Goal: Task Accomplishment & Management: Manage account settings

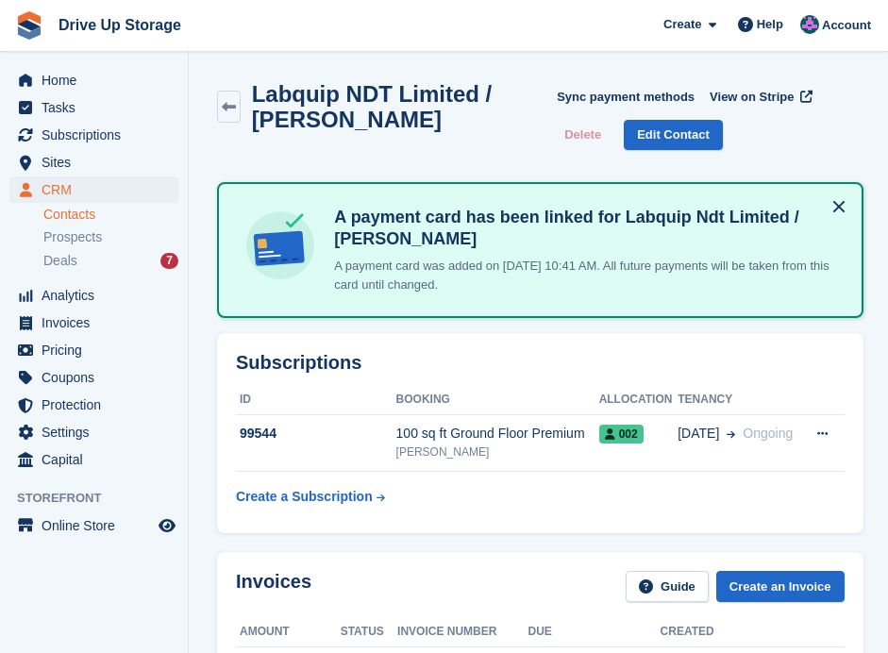
scroll to position [125, 0]
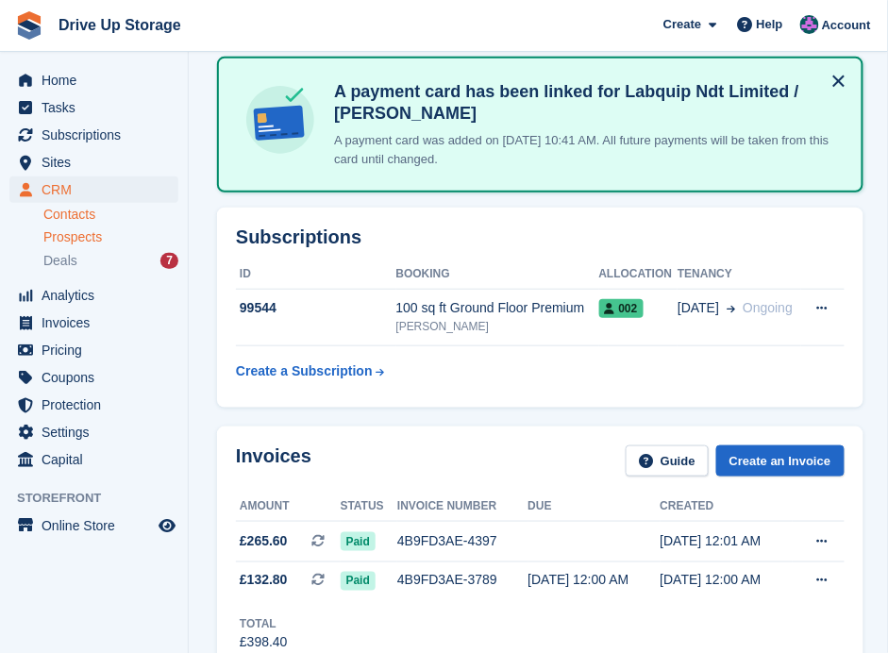
click at [84, 242] on span "Prospects" at bounding box center [72, 237] width 58 height 18
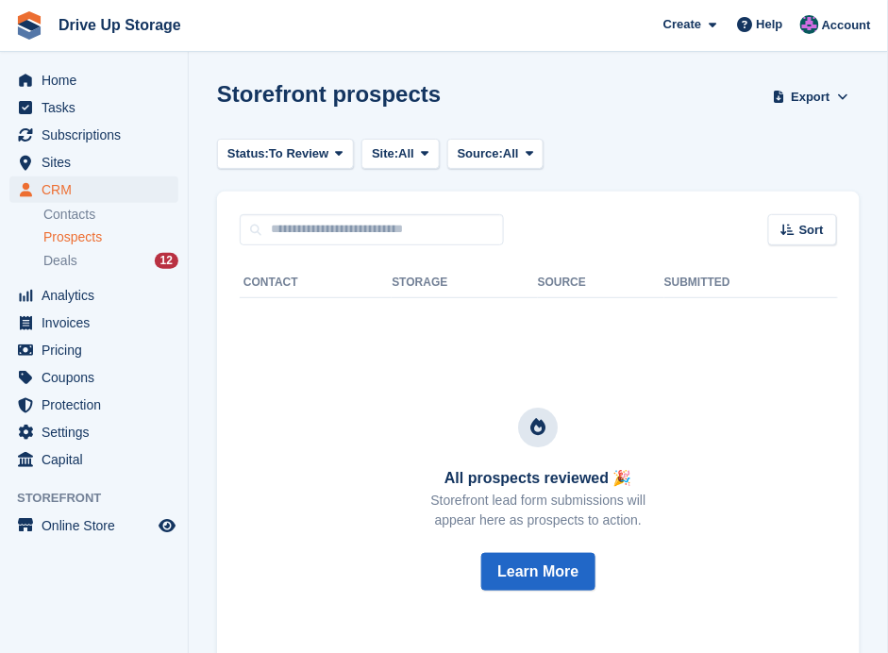
click at [97, 237] on span "Prospects" at bounding box center [72, 237] width 58 height 18
click at [90, 239] on span "Prospects" at bounding box center [72, 237] width 58 height 18
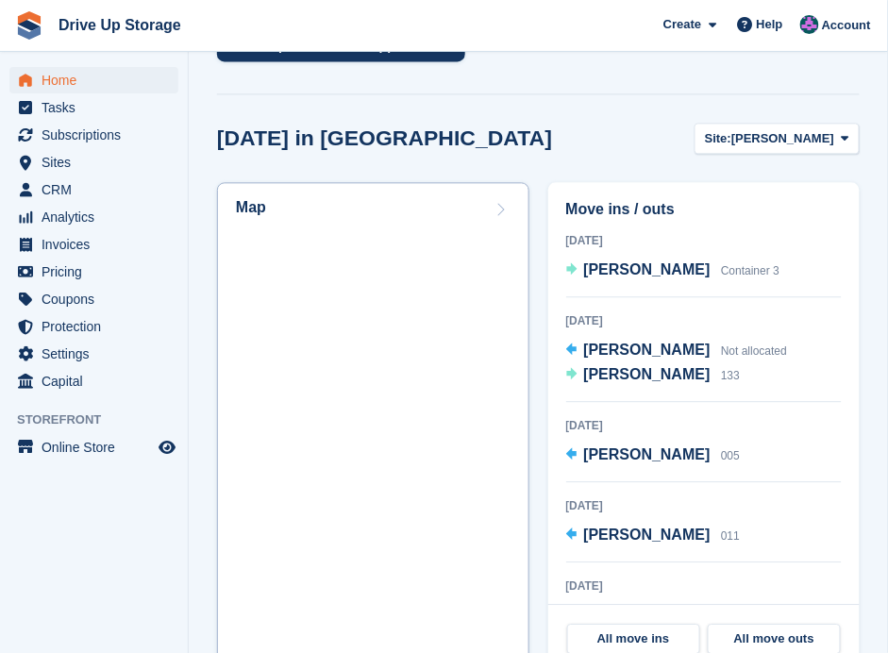
scroll to position [837, 0]
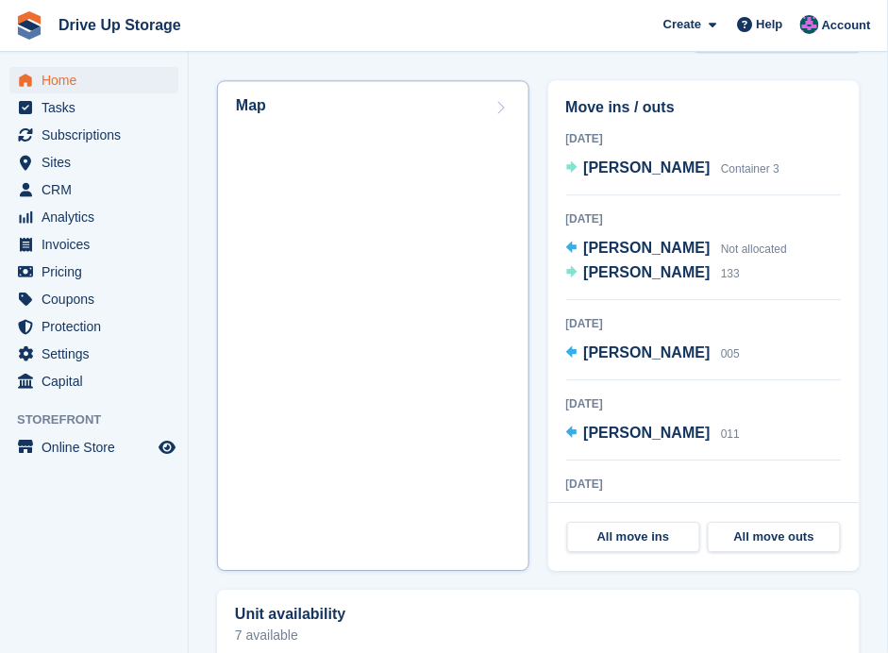
click at [314, 220] on link "Map" at bounding box center [373, 325] width 312 height 490
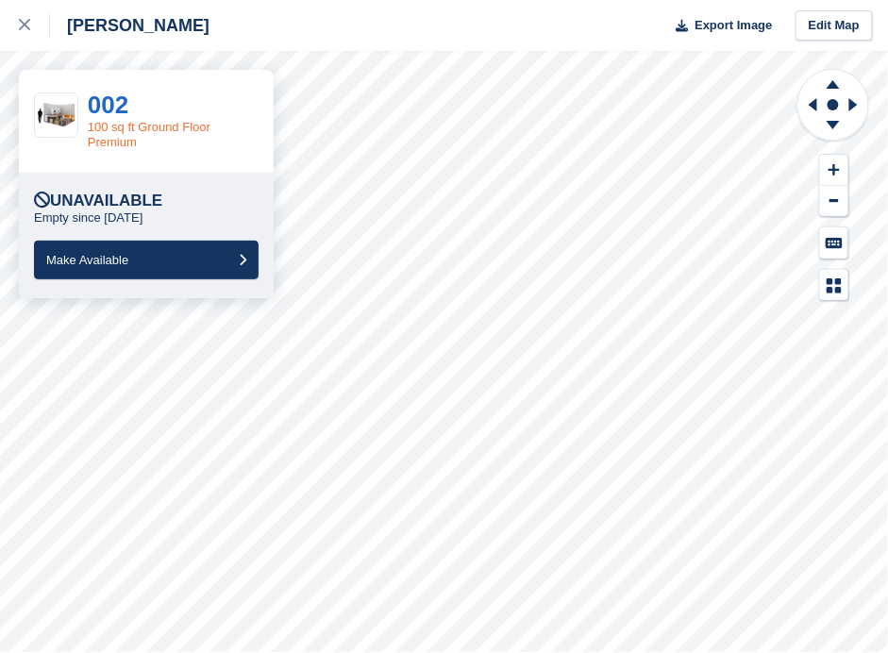
click at [138, 124] on link "100 sq ft Ground Floor Premium" at bounding box center [149, 134] width 123 height 29
click at [854, 99] on icon at bounding box center [856, 104] width 24 height 49
click at [811, 103] on icon at bounding box center [812, 104] width 8 height 13
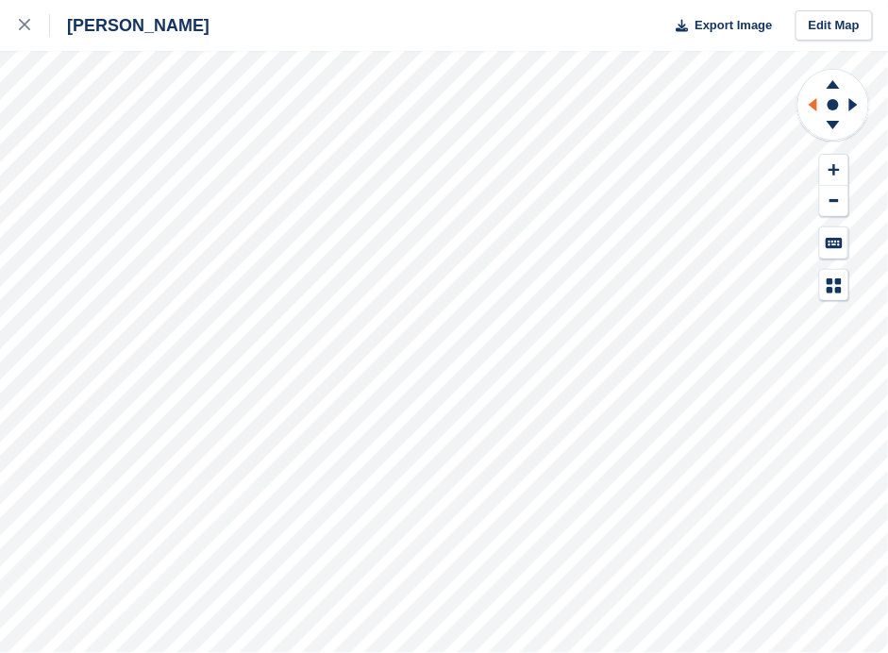
click at [809, 99] on icon at bounding box center [810, 104] width 24 height 49
click at [846, 104] on icon at bounding box center [856, 104] width 24 height 49
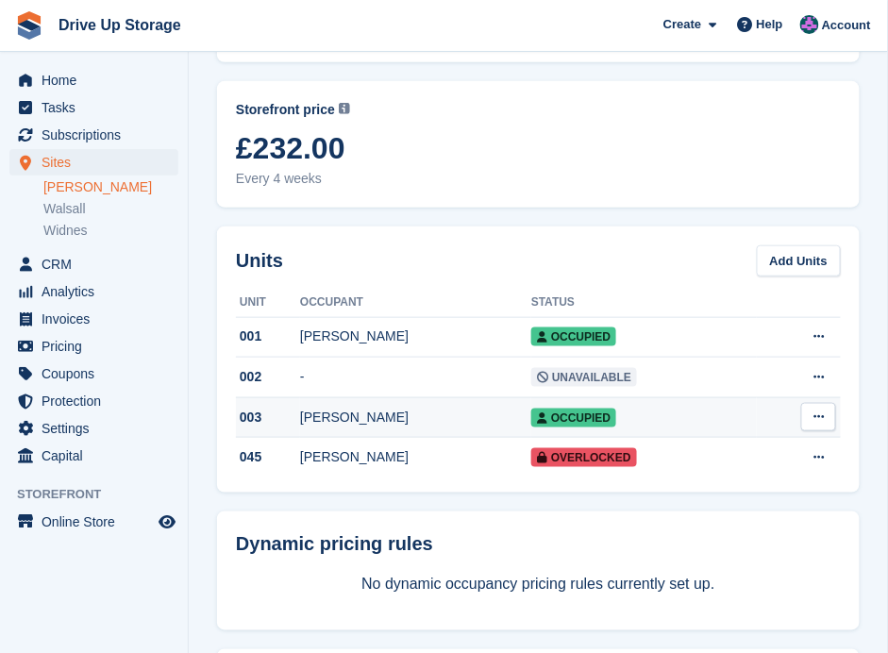
scroll to position [251, 0]
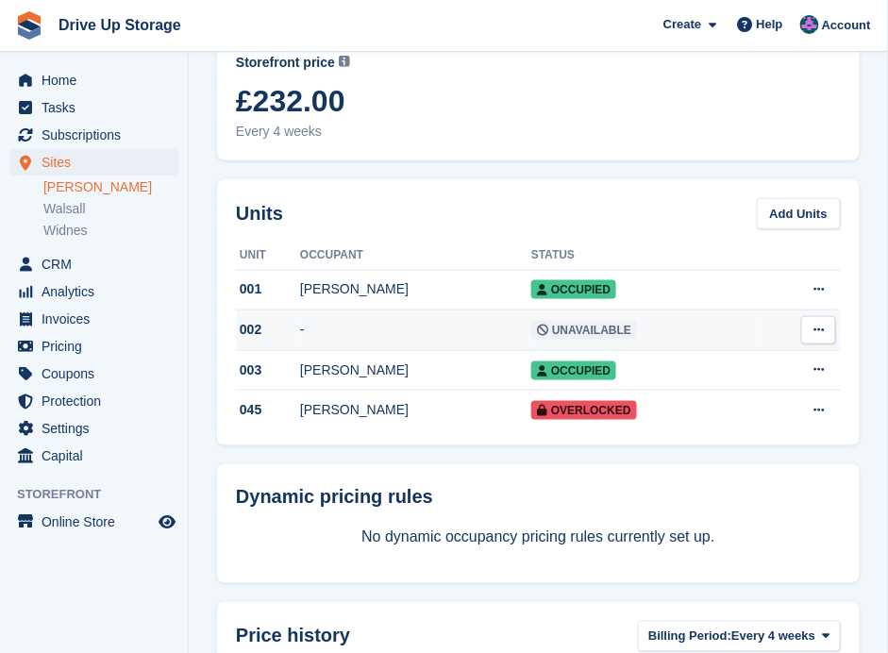
click at [826, 328] on button at bounding box center [818, 330] width 35 height 28
click at [256, 326] on div "002" at bounding box center [268, 330] width 64 height 20
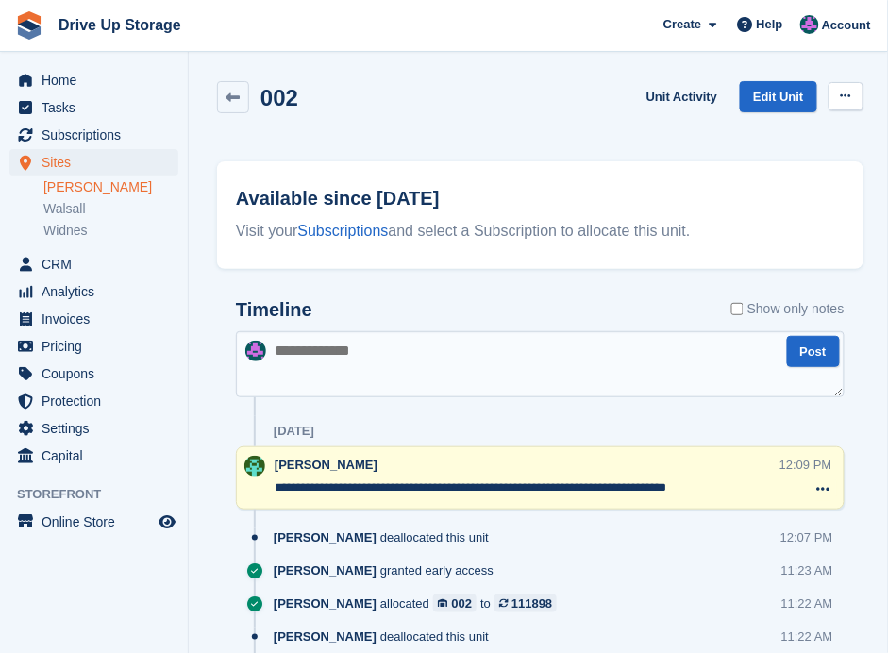
click at [840, 85] on button at bounding box center [845, 96] width 35 height 28
click at [457, 108] on div "002 Unit Activity Edit Unit Make Available Delete unit" at bounding box center [540, 108] width 646 height 54
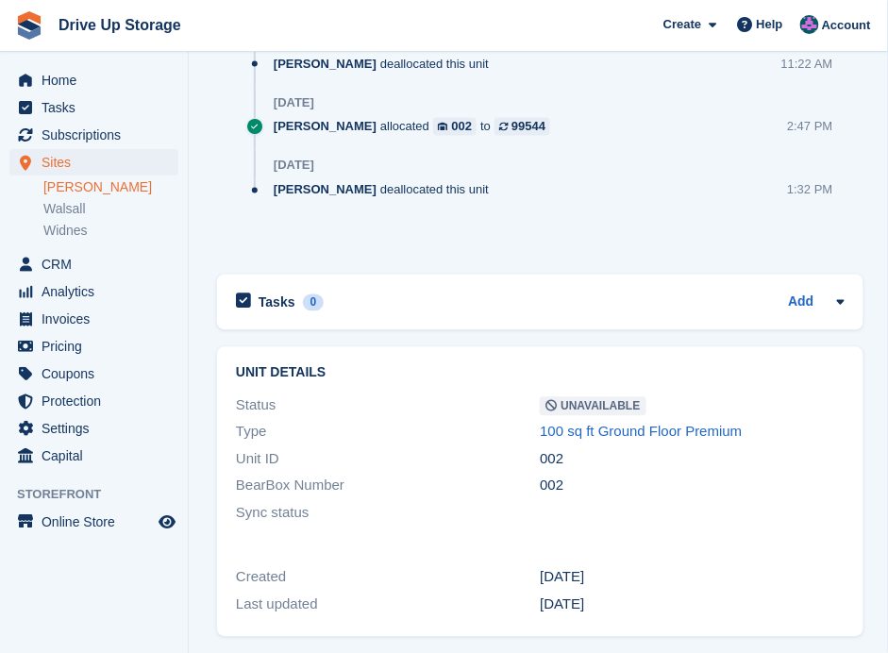
scroll to position [577, 0]
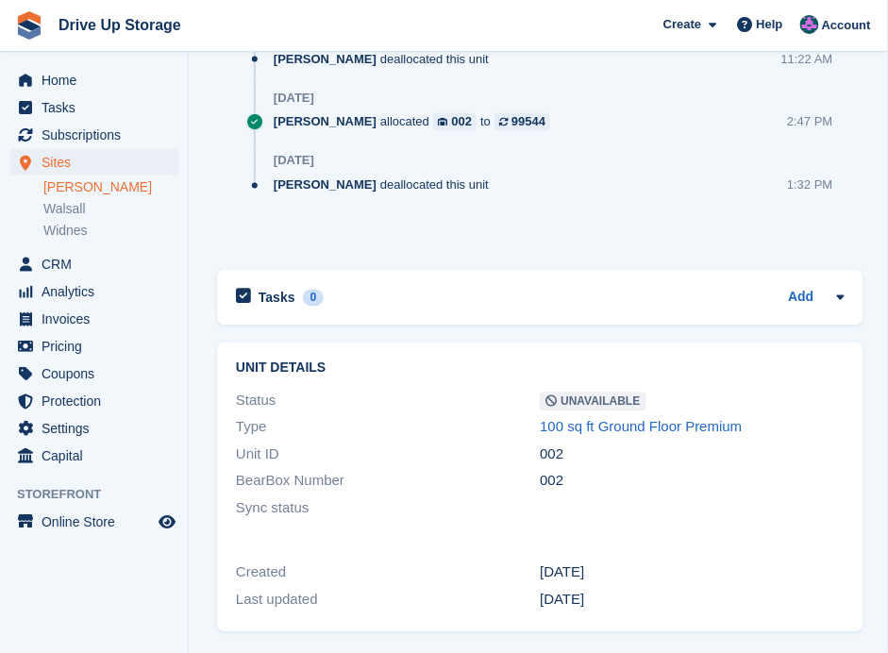
click at [85, 186] on link "[PERSON_NAME]" at bounding box center [110, 187] width 135 height 18
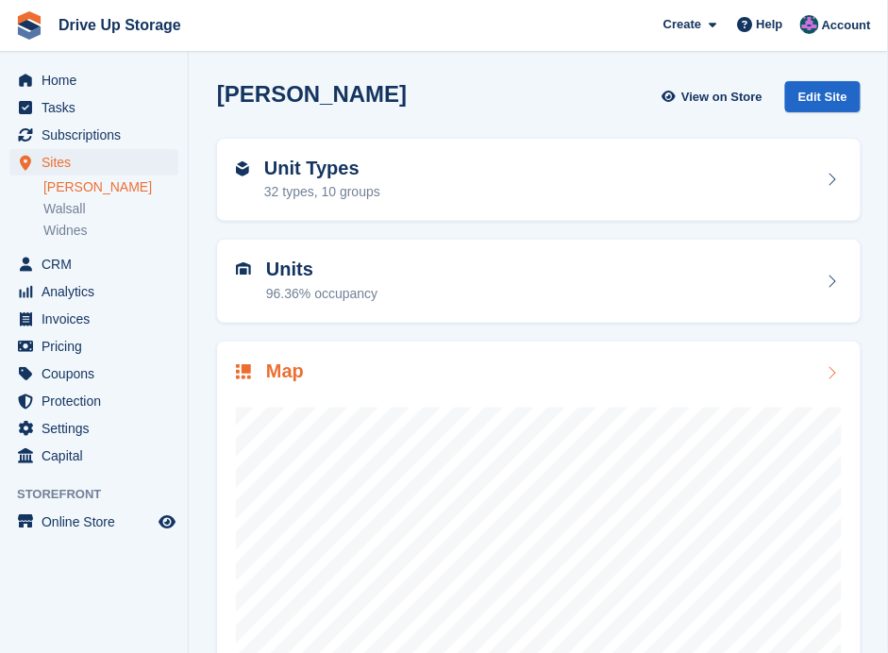
click at [836, 372] on icon at bounding box center [831, 372] width 19 height 15
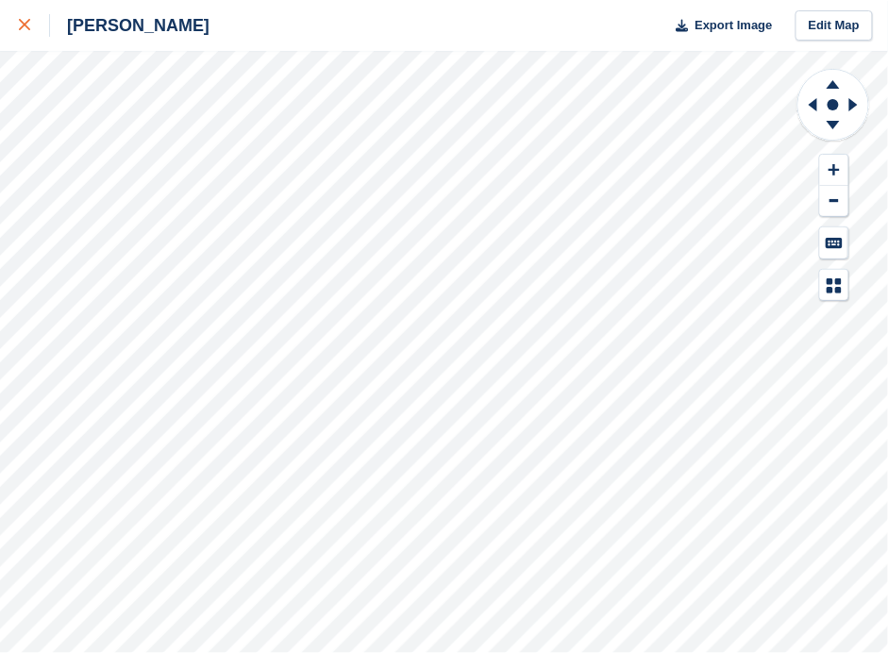
click at [19, 20] on icon at bounding box center [24, 24] width 11 height 11
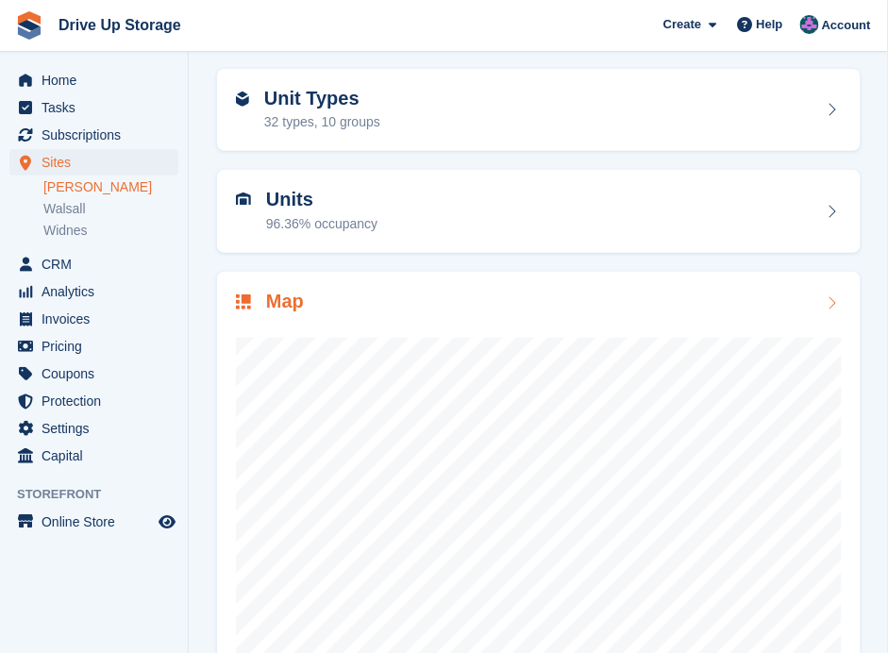
scroll to position [62, 0]
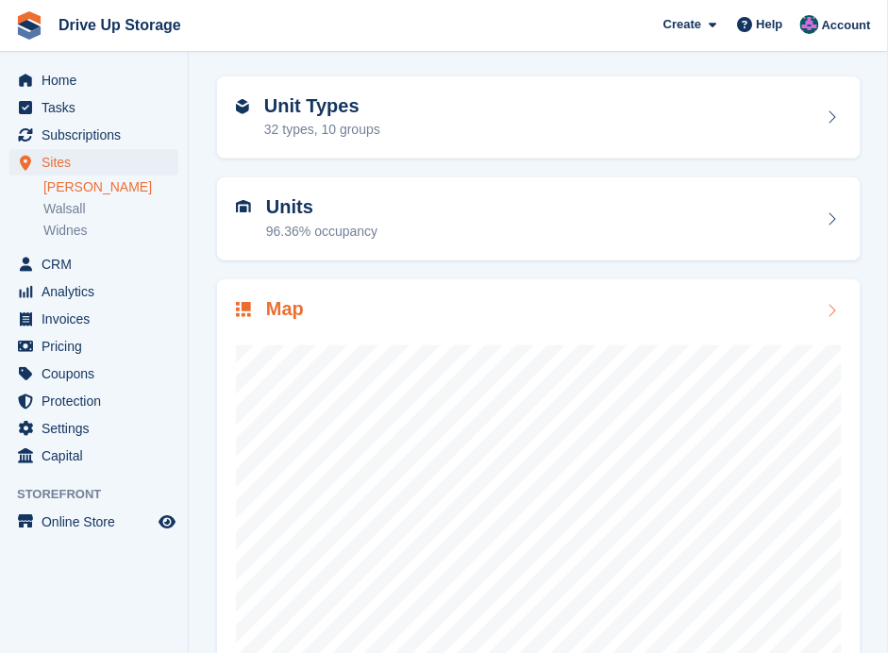
click at [824, 305] on icon at bounding box center [831, 310] width 19 height 15
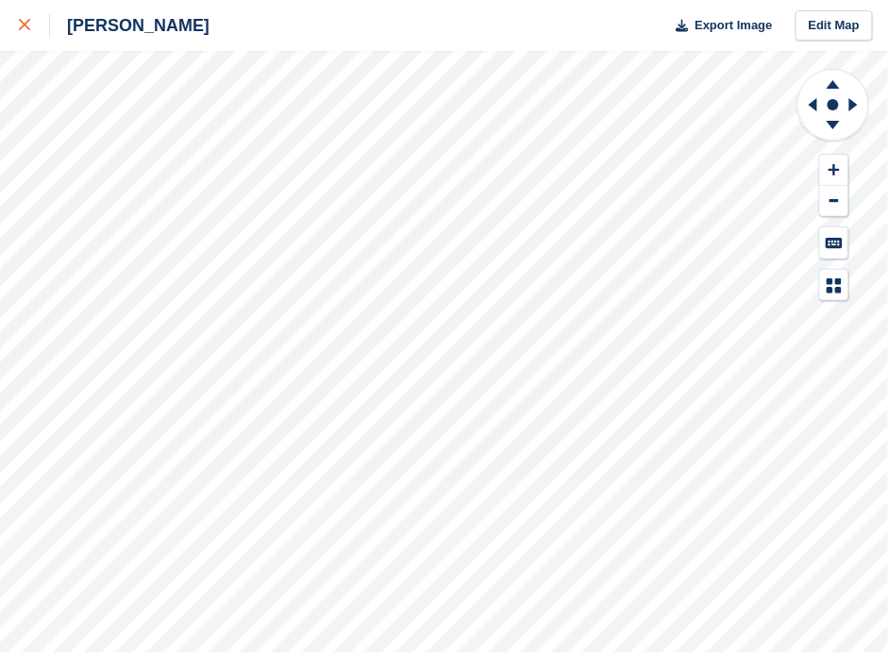
click at [28, 15] on div at bounding box center [34, 25] width 31 height 23
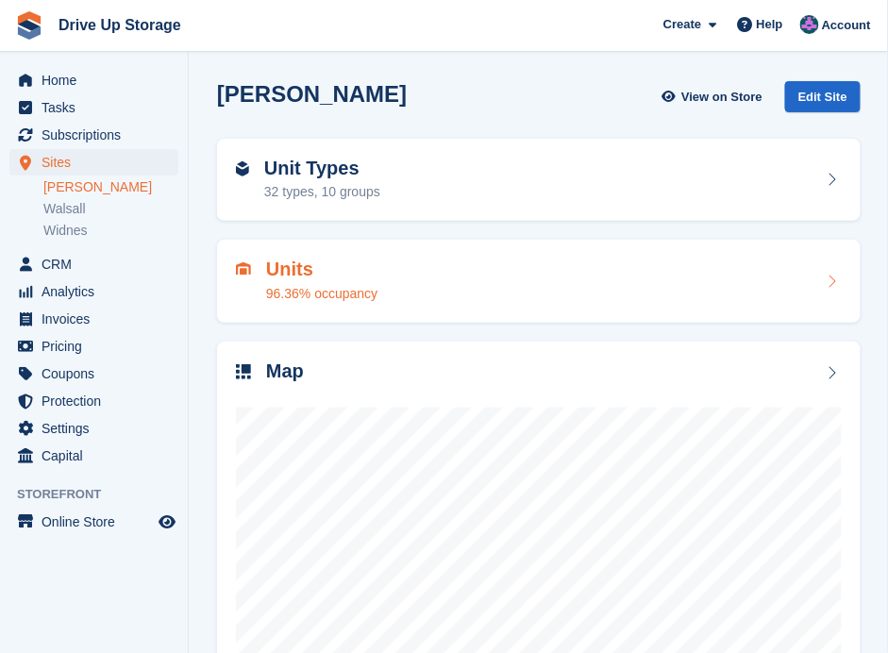
scroll to position [125, 0]
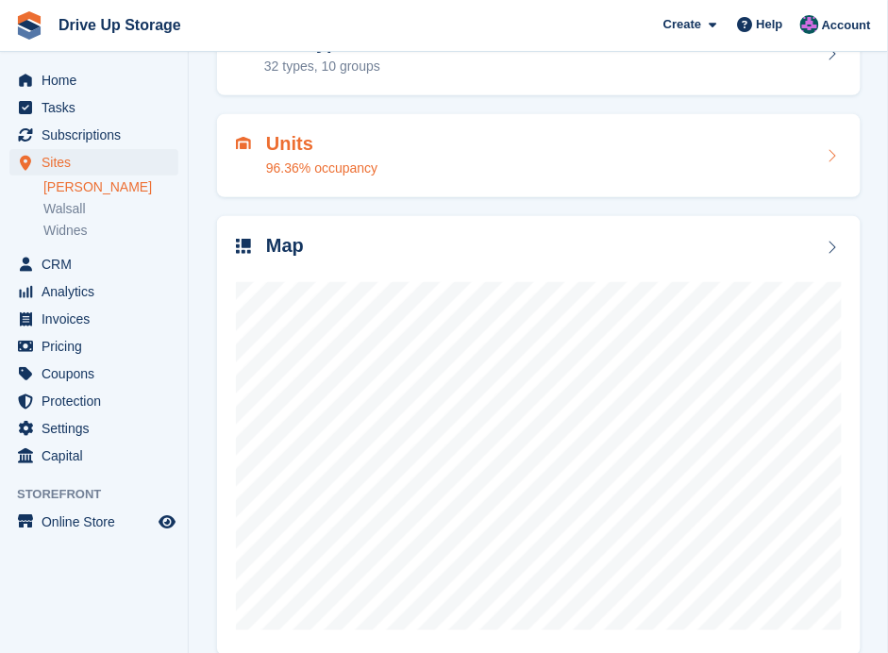
click at [276, 144] on h2 "Units" at bounding box center [321, 144] width 111 height 22
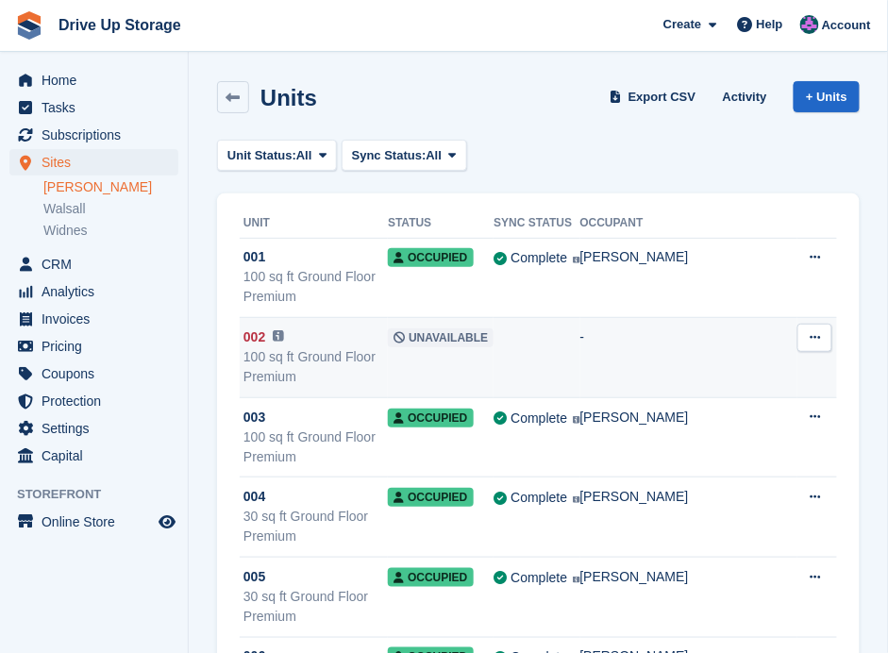
click at [817, 335] on icon at bounding box center [814, 337] width 10 height 12
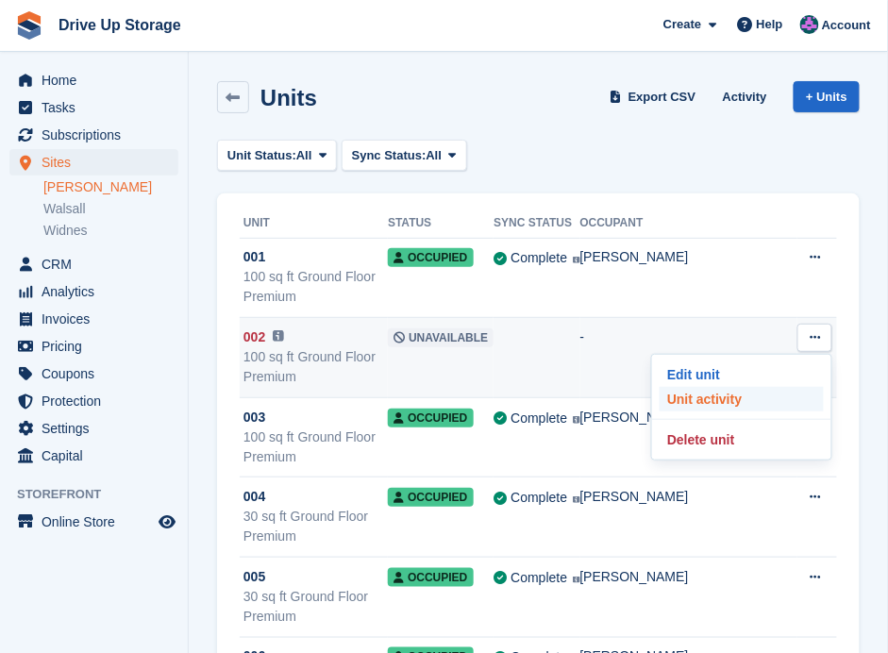
click at [726, 394] on p "Unit activity" at bounding box center [741, 399] width 164 height 25
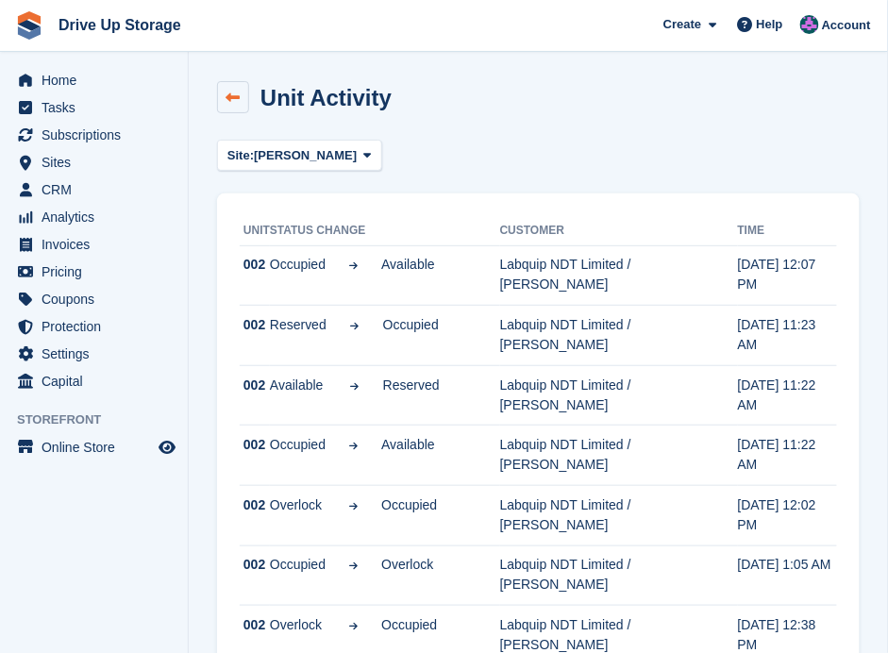
click at [242, 104] on link at bounding box center [233, 97] width 32 height 32
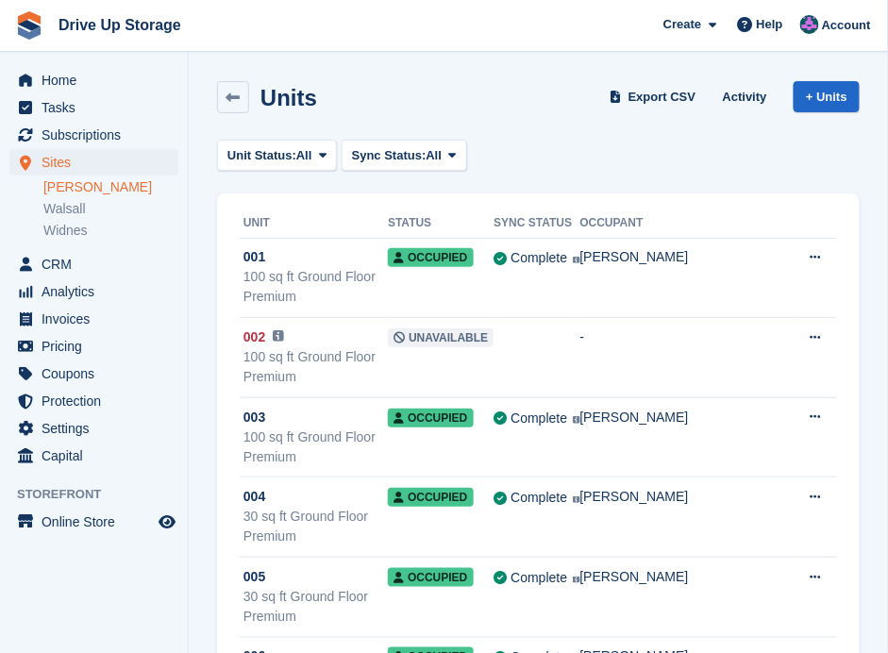
click at [85, 192] on link "[PERSON_NAME]" at bounding box center [110, 187] width 135 height 18
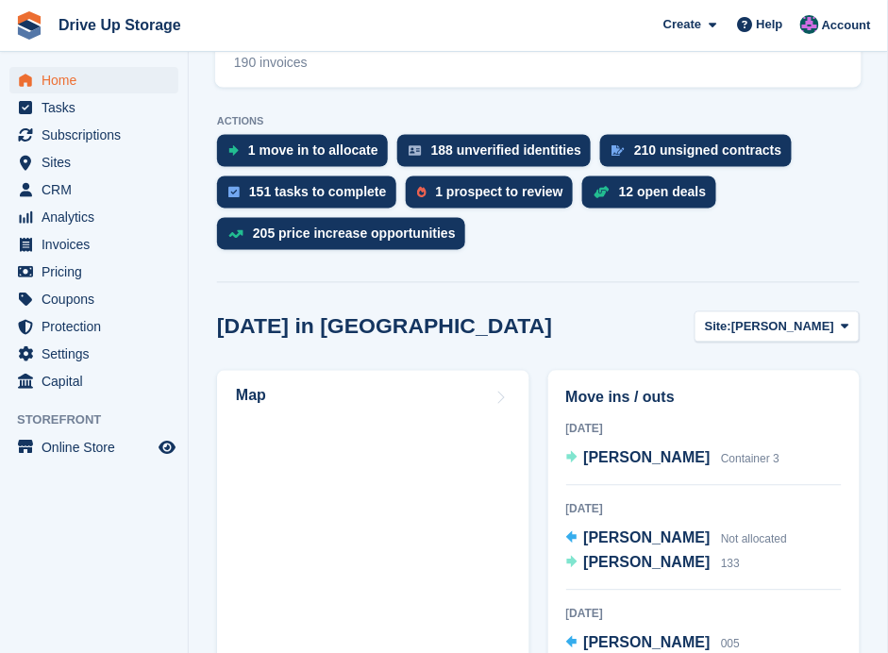
scroll to position [565, 0]
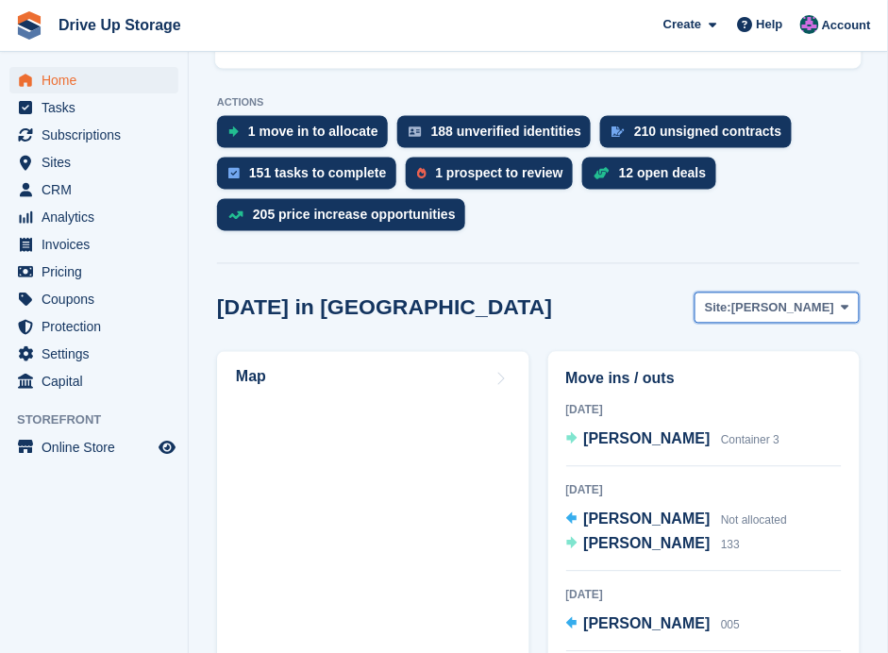
click at [838, 300] on span at bounding box center [845, 307] width 15 height 15
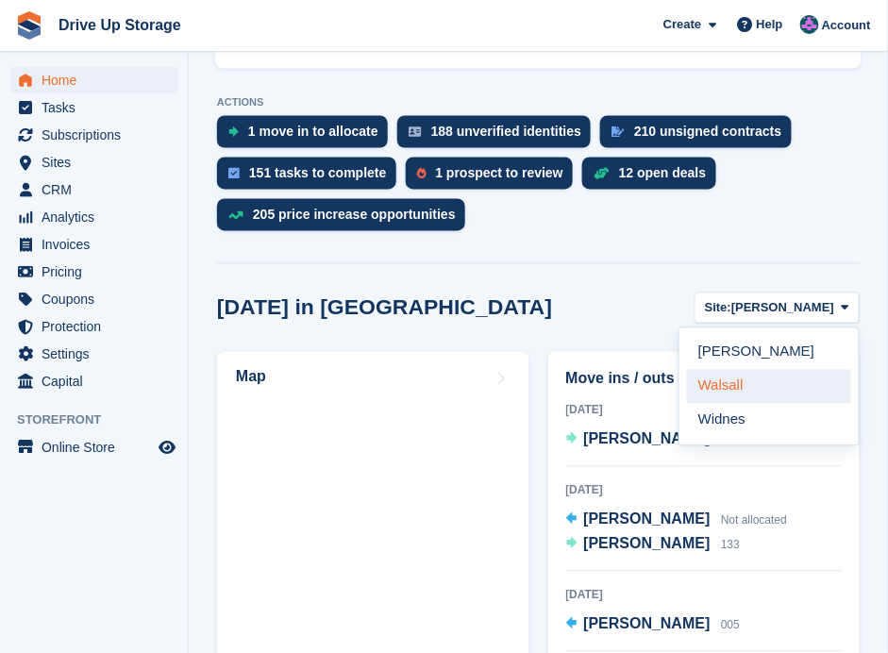
click at [772, 370] on link "Walsall" at bounding box center [769, 387] width 164 height 34
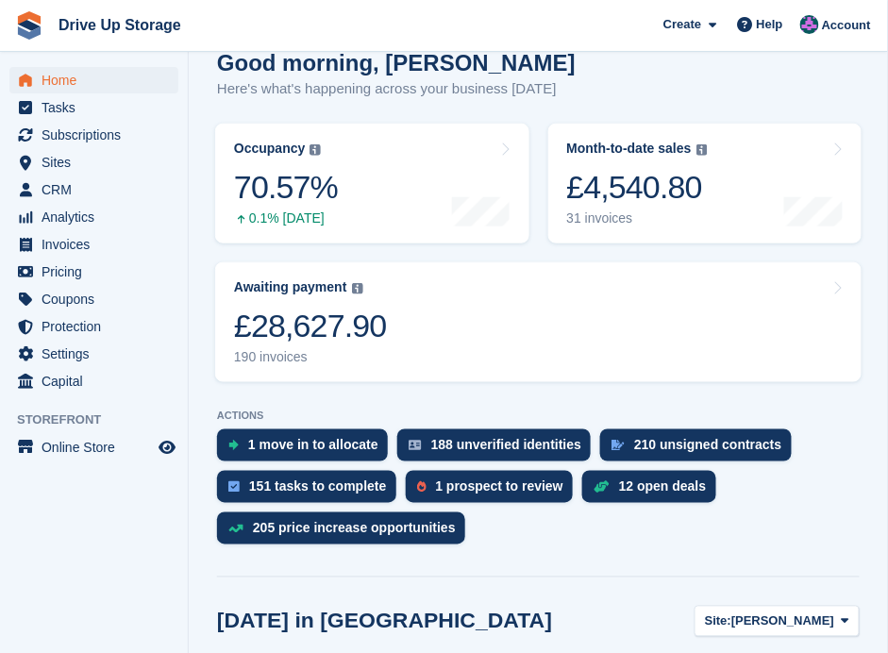
scroll to position [503, 0]
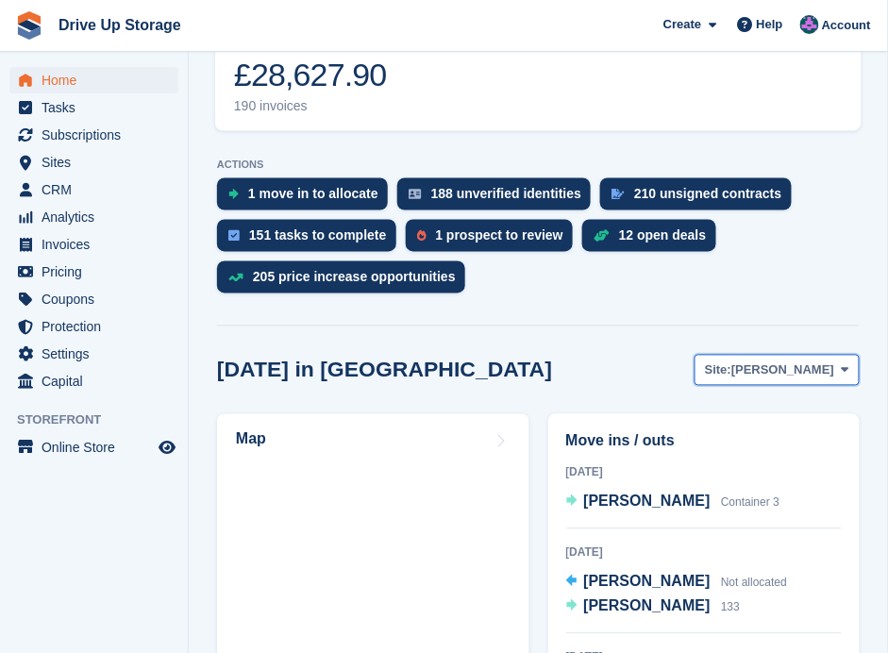
click at [838, 362] on span at bounding box center [845, 369] width 15 height 15
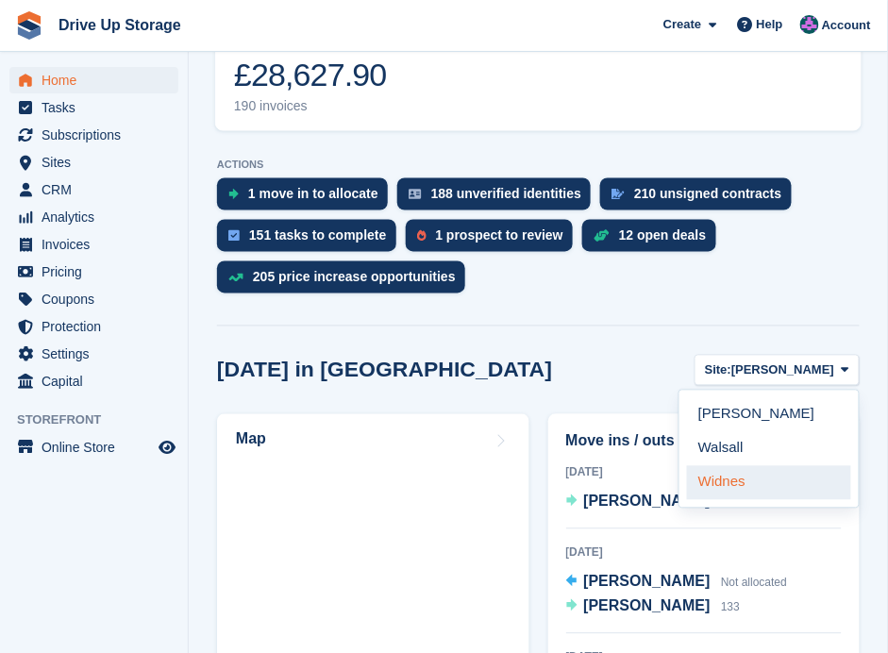
click at [718, 466] on link "Widnes" at bounding box center [769, 483] width 164 height 34
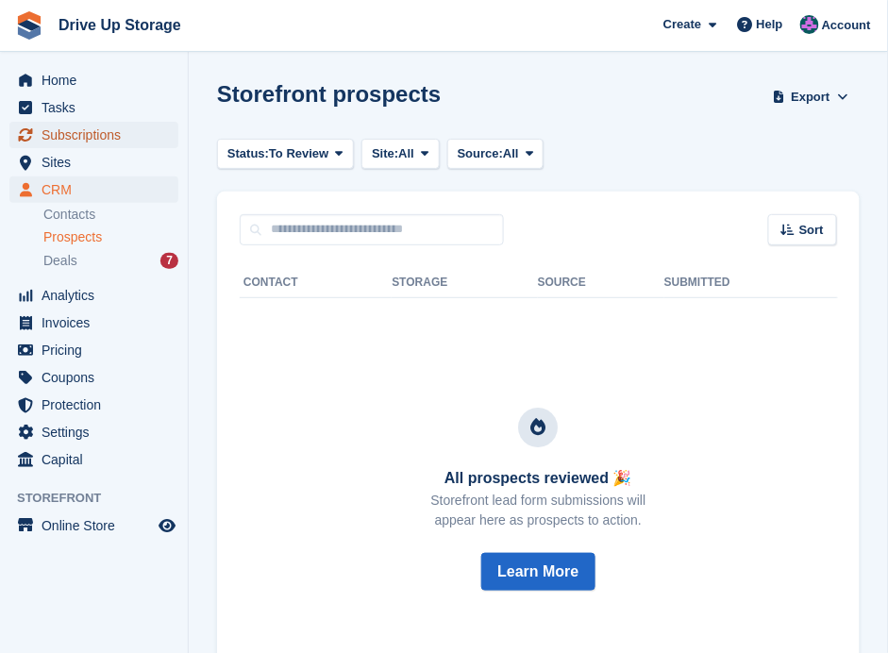
click at [91, 135] on span "Subscriptions" at bounding box center [98, 135] width 113 height 26
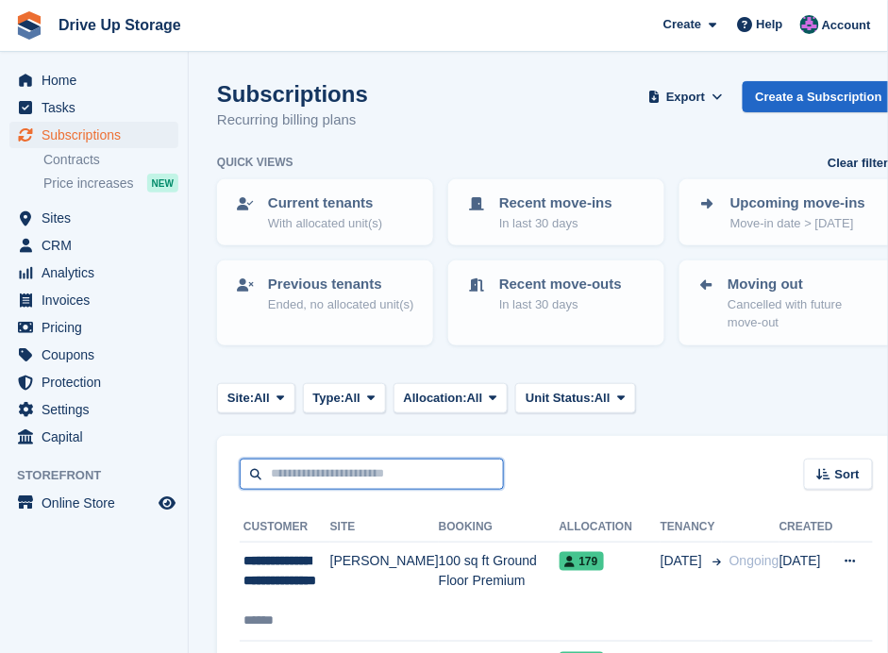
click at [350, 480] on input "text" at bounding box center [372, 473] width 264 height 31
type input "****"
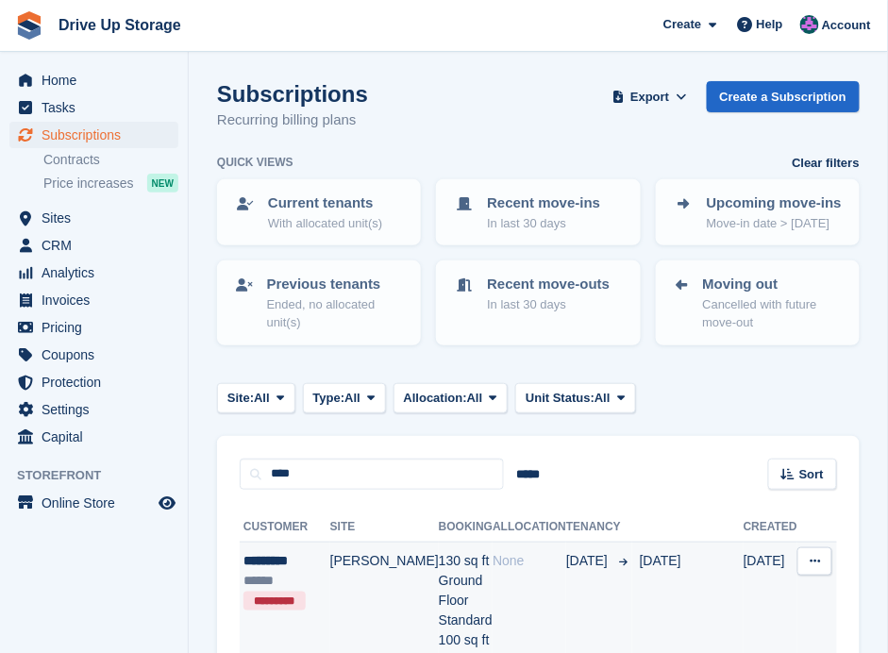
click at [439, 573] on td "130 sq ft Ground Floor Standard 100 sq ft Ground Floor Premium" at bounding box center [466, 630] width 54 height 178
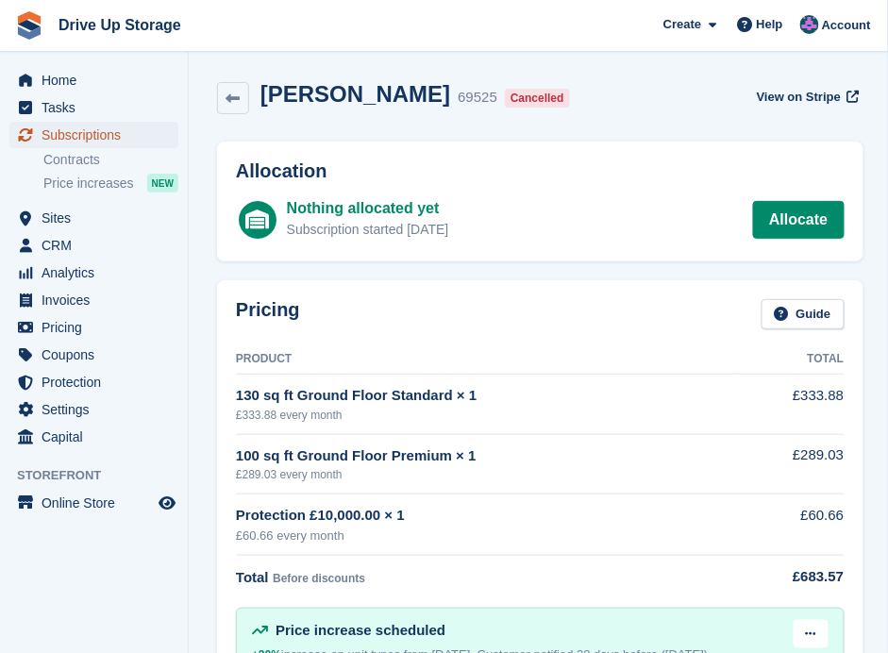
click at [99, 136] on span "Subscriptions" at bounding box center [98, 135] width 113 height 26
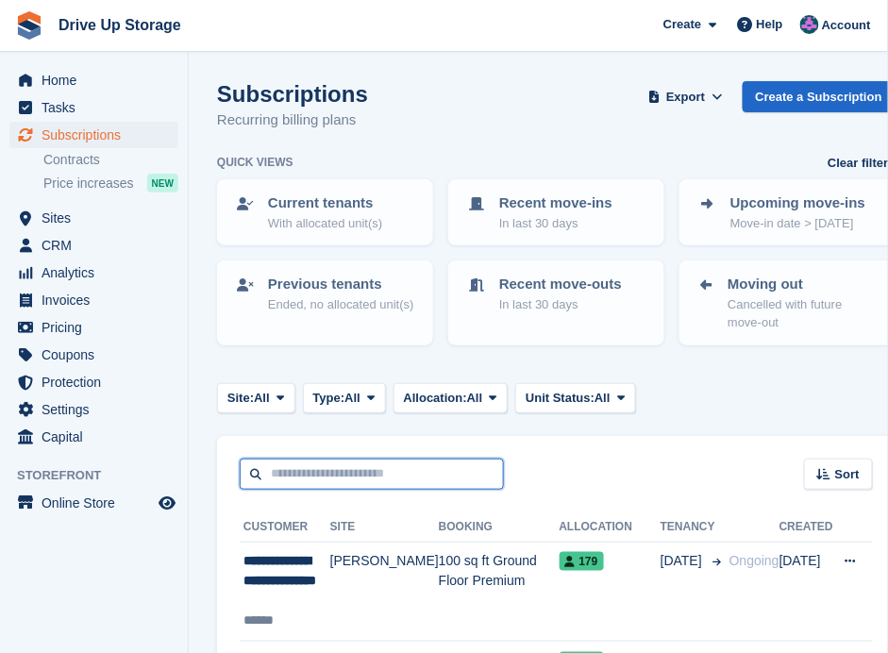
click at [331, 468] on input "text" at bounding box center [372, 473] width 264 height 31
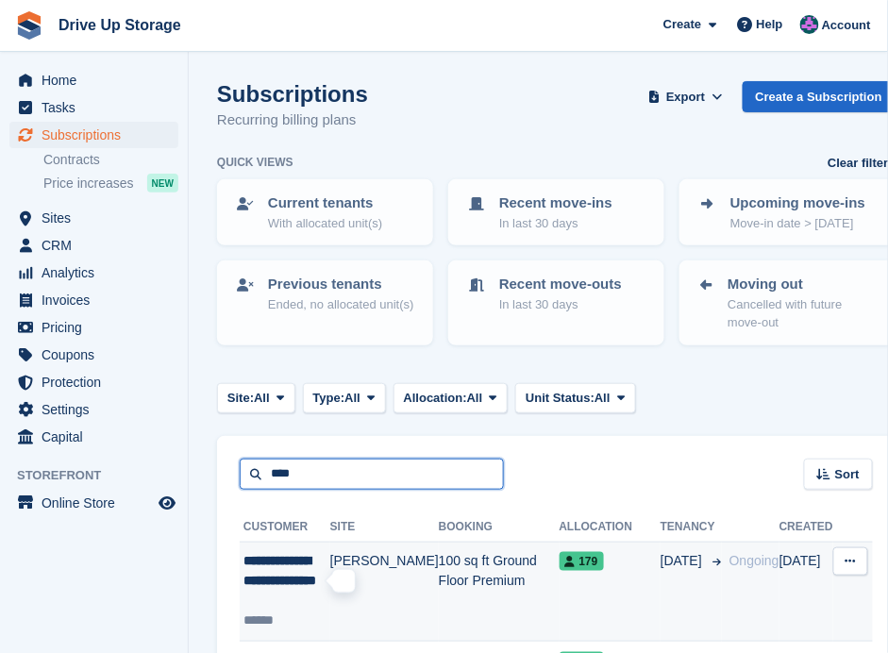
type input "****"
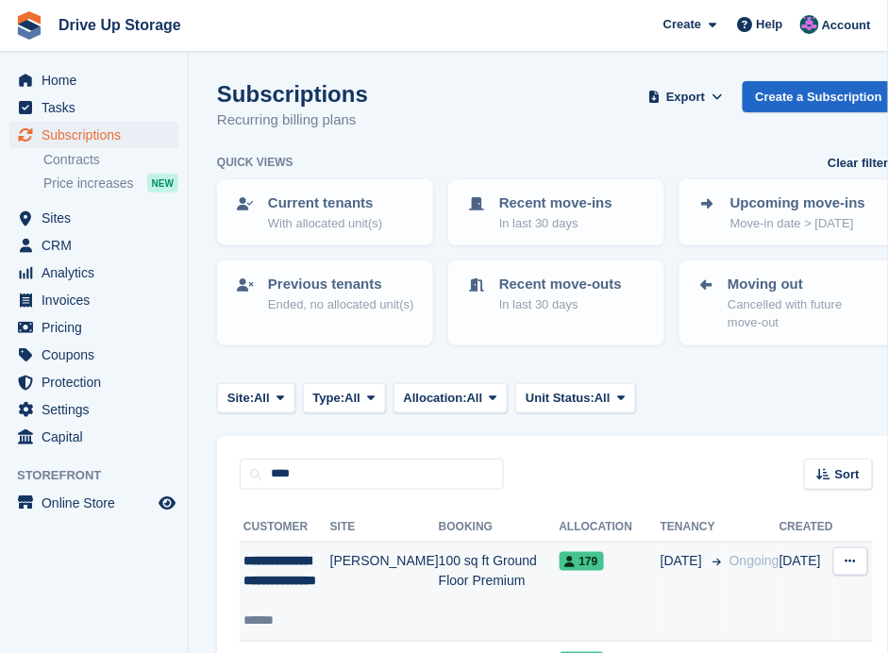
click at [292, 562] on span "**********" at bounding box center [279, 570] width 73 height 33
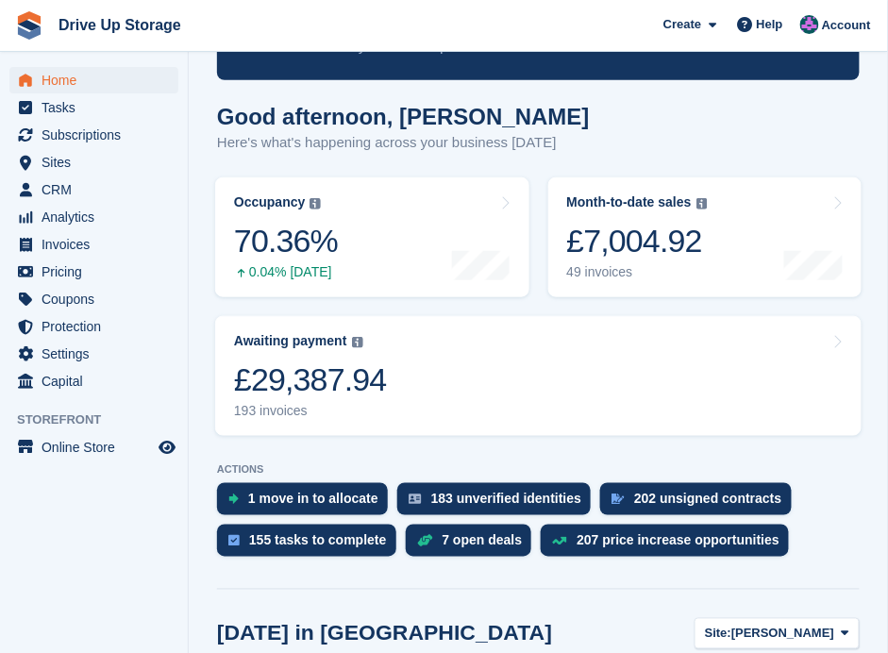
scroll to position [701, 0]
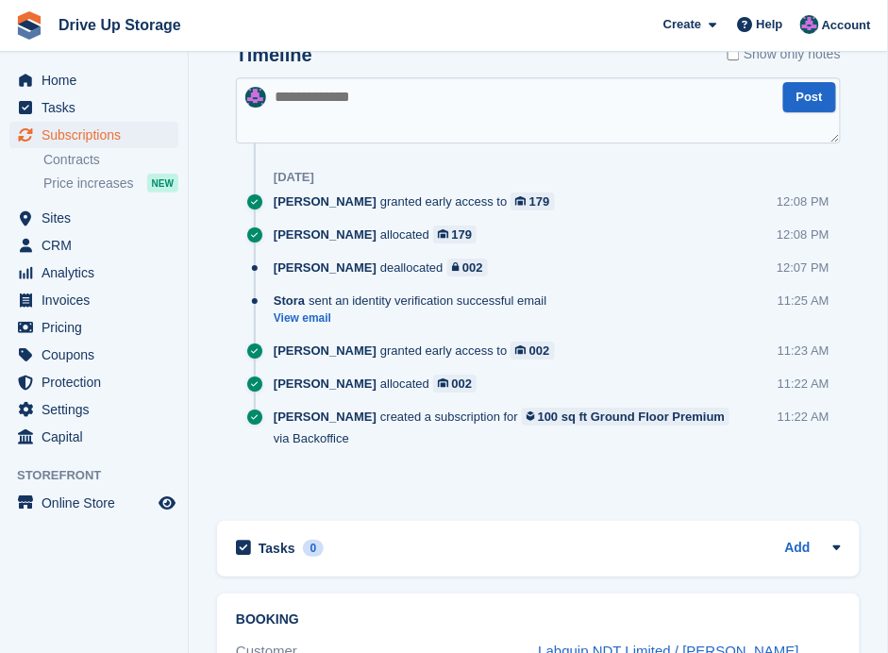
scroll to position [1257, 0]
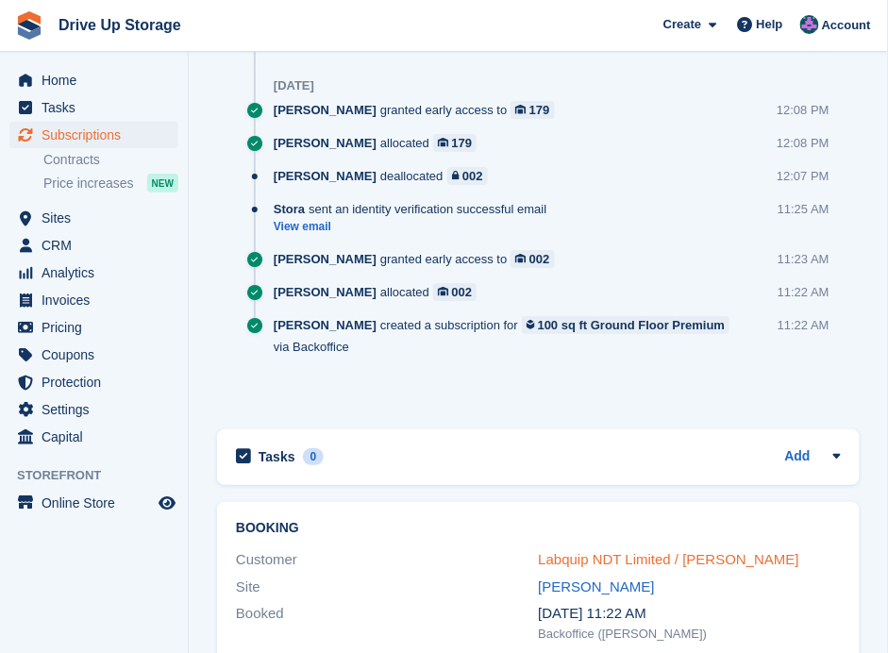
click at [641, 551] on link "Labquip NDT Limited / [PERSON_NAME]" at bounding box center [669, 559] width 261 height 16
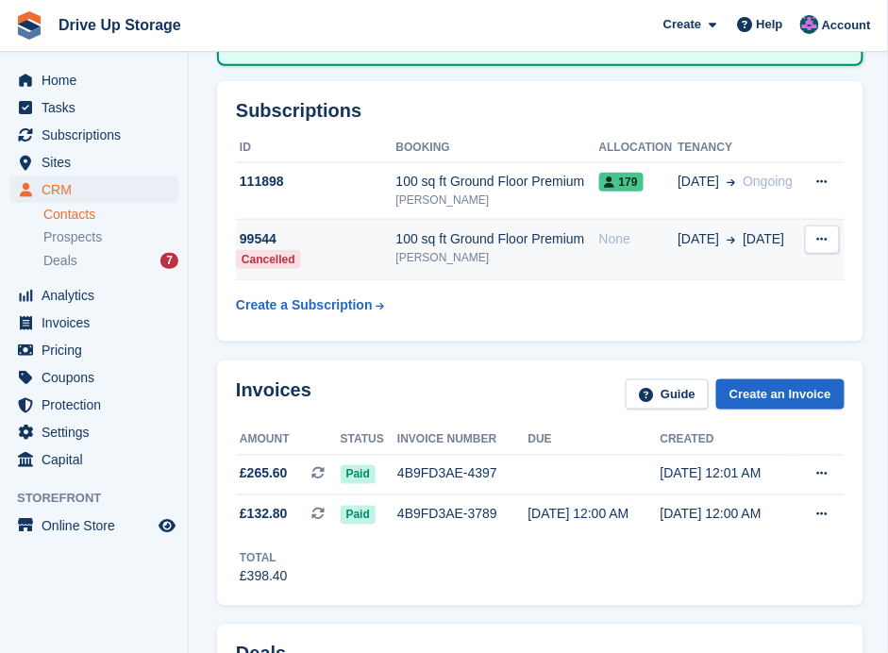
scroll to position [251, 0]
click at [492, 230] on div "100 sq ft Ground Floor Premium" at bounding box center [497, 240] width 203 height 20
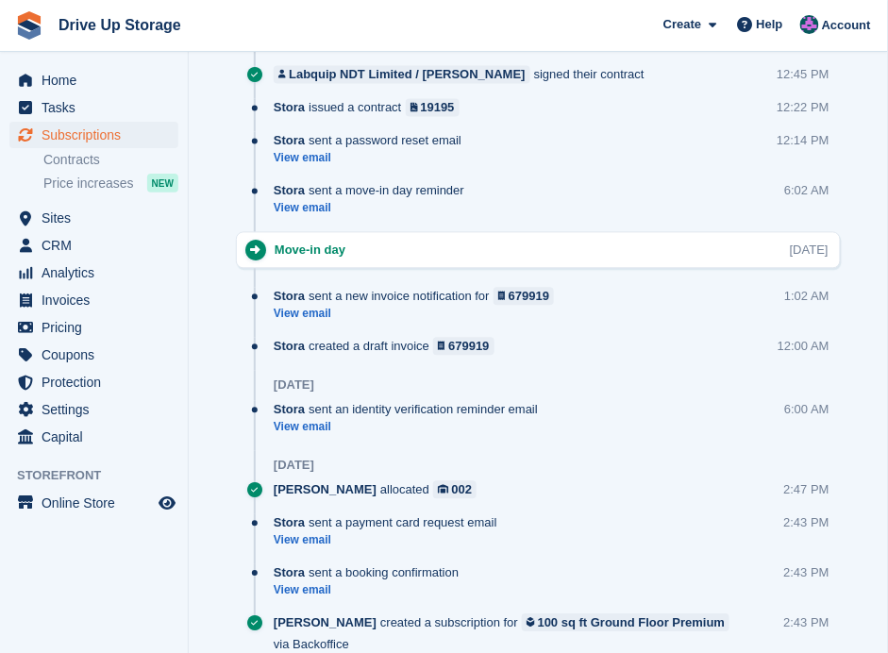
scroll to position [2074, 0]
